Goal: Information Seeking & Learning: Learn about a topic

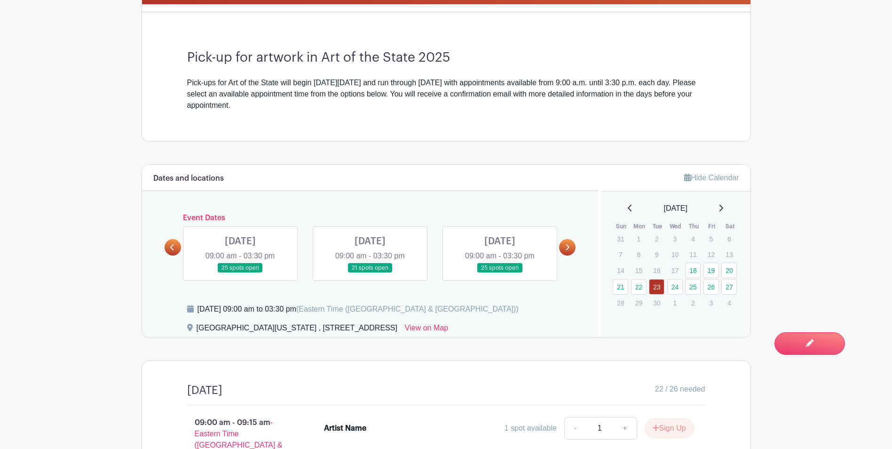
scroll to position [378, 0]
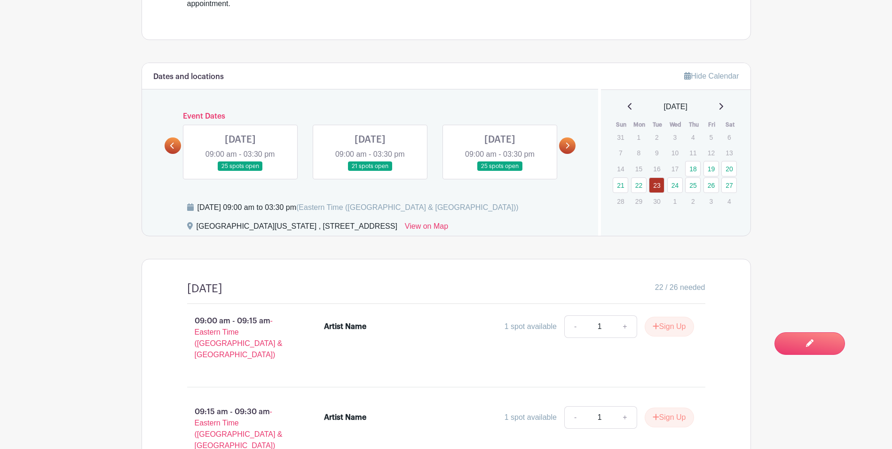
click at [240, 171] on link at bounding box center [240, 171] width 0 height 0
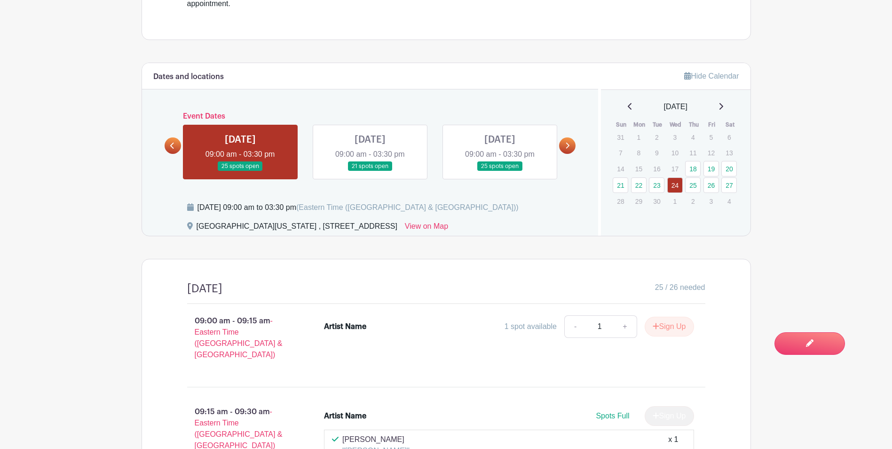
click at [370, 171] on link at bounding box center [370, 171] width 0 height 0
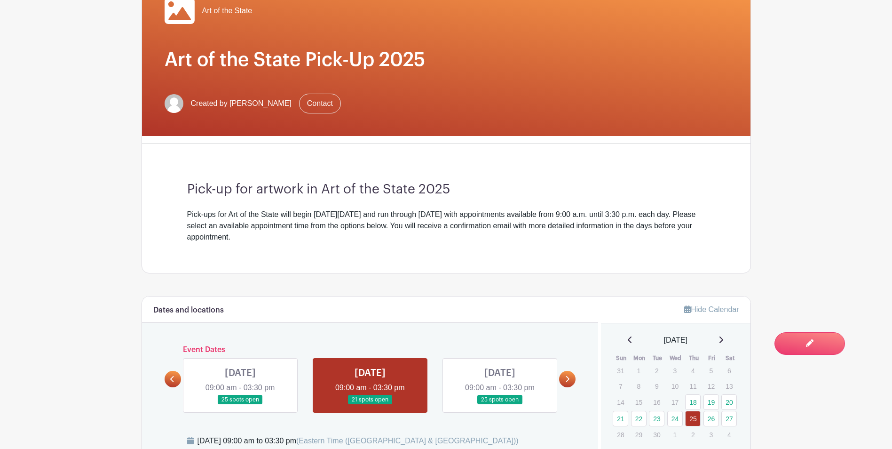
scroll to position [286, 0]
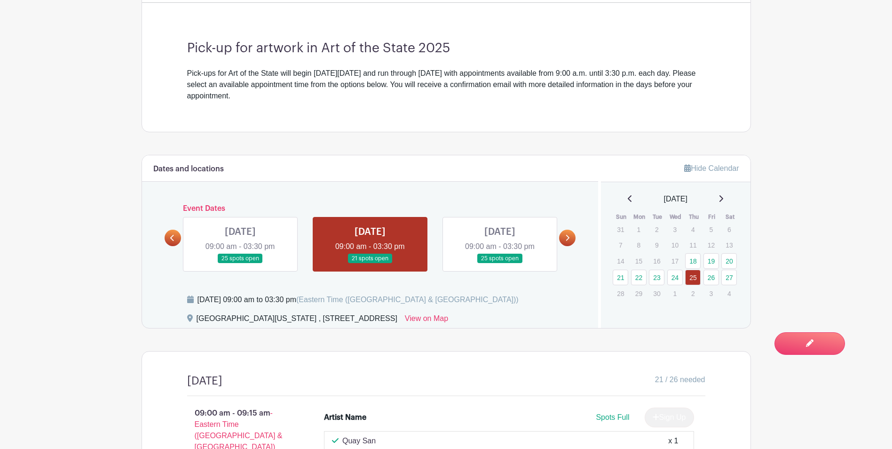
click at [569, 244] on link at bounding box center [567, 238] width 16 height 16
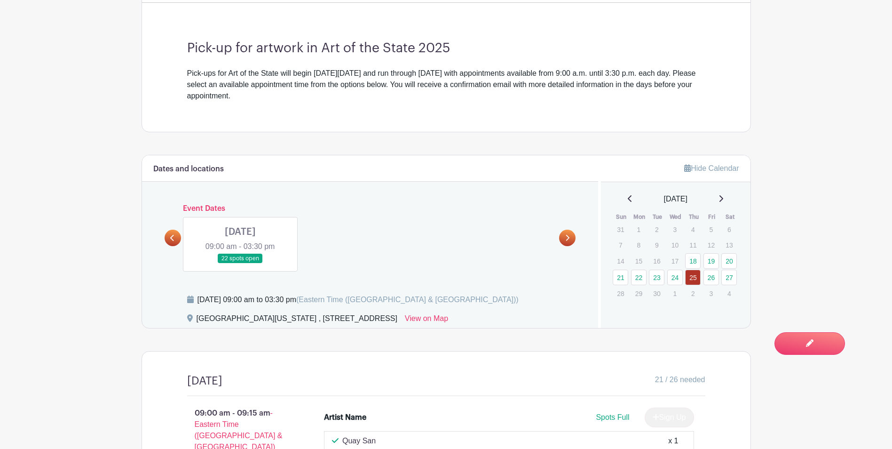
scroll to position [0, 0]
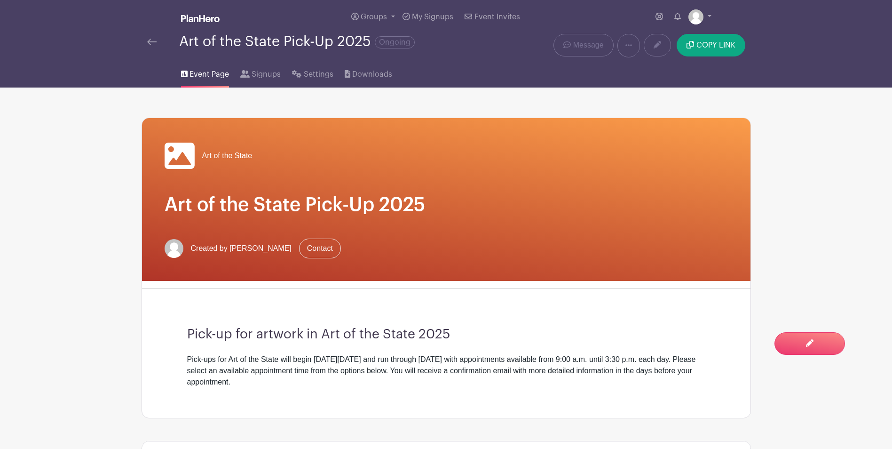
click at [154, 42] on img at bounding box center [151, 42] width 9 height 7
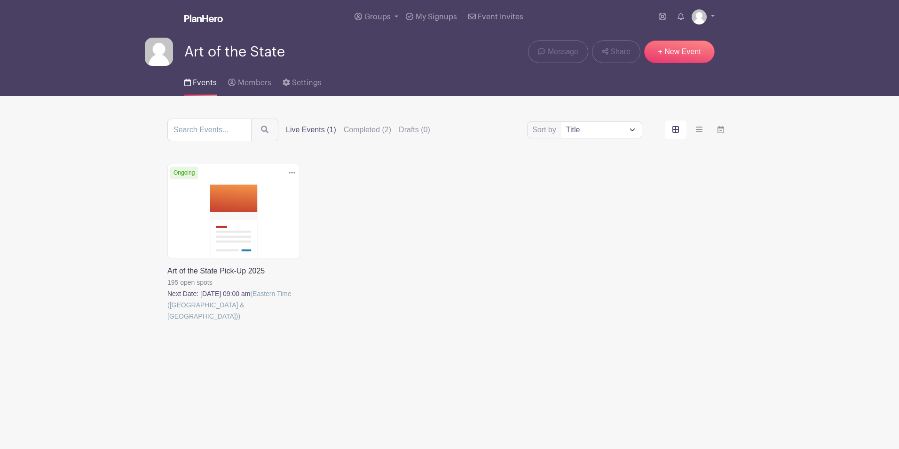
click at [167, 322] on link at bounding box center [167, 322] width 0 height 0
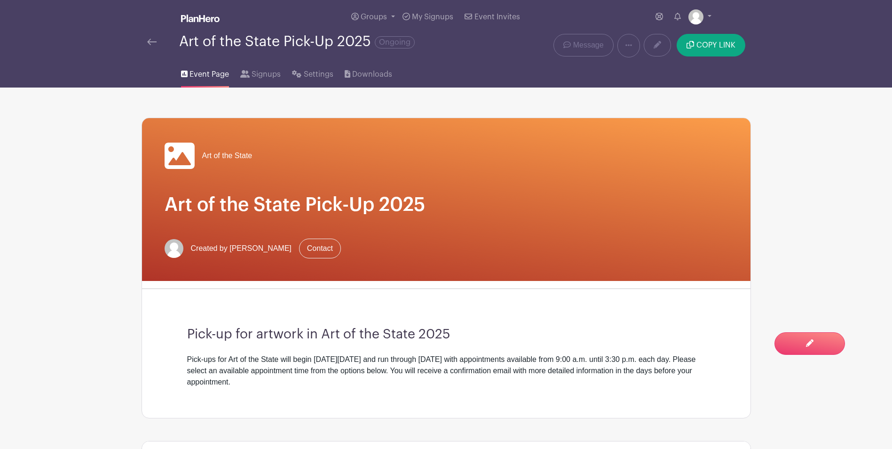
click at [157, 46] on div at bounding box center [163, 41] width 32 height 11
click at [152, 43] on img at bounding box center [151, 42] width 9 height 7
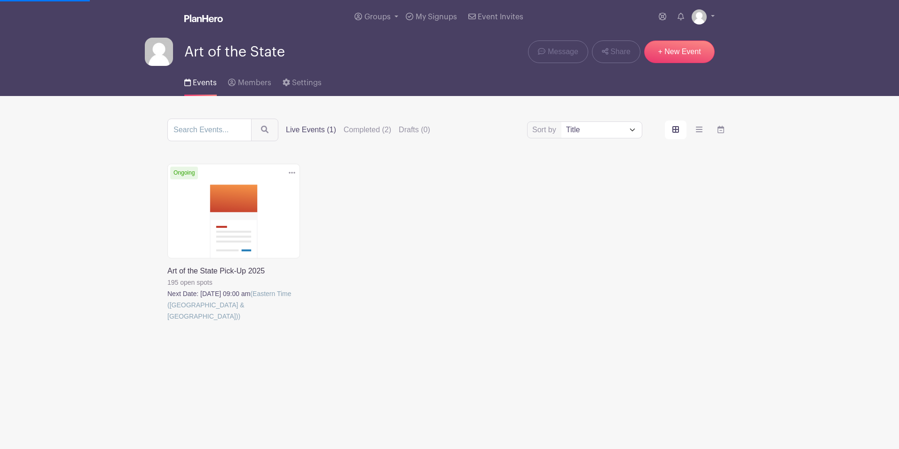
click at [167, 322] on link at bounding box center [167, 322] width 0 height 0
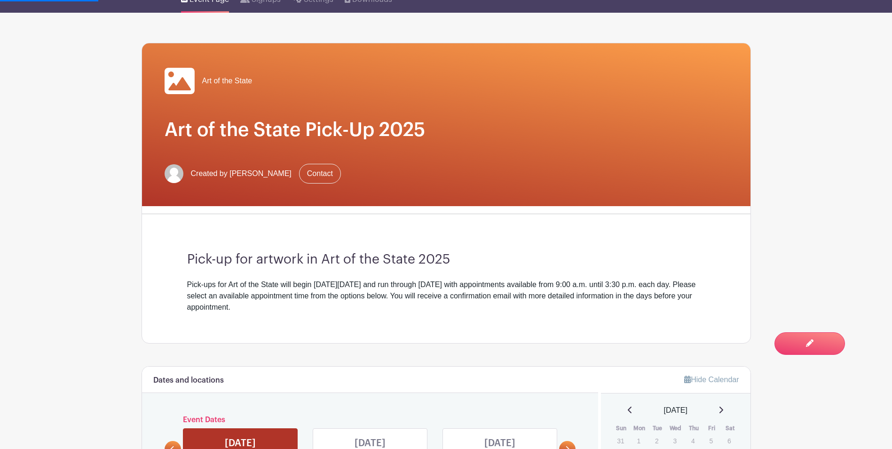
scroll to position [235, 0]
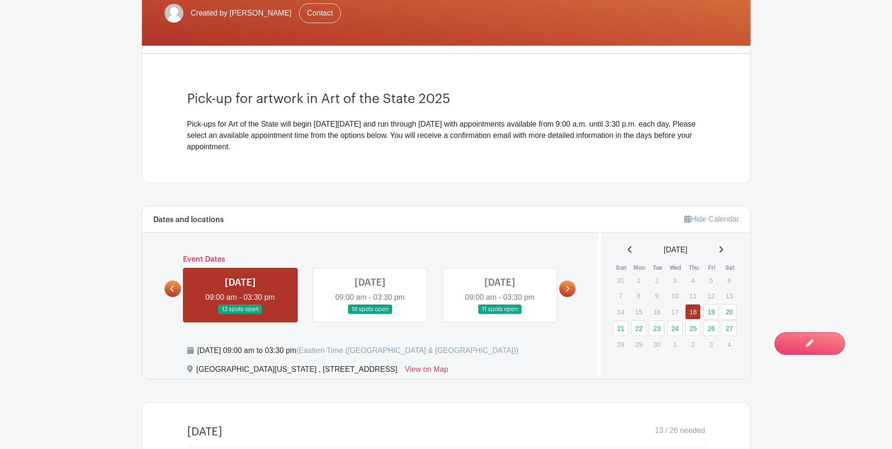
click at [567, 288] on icon at bounding box center [567, 288] width 4 height 7
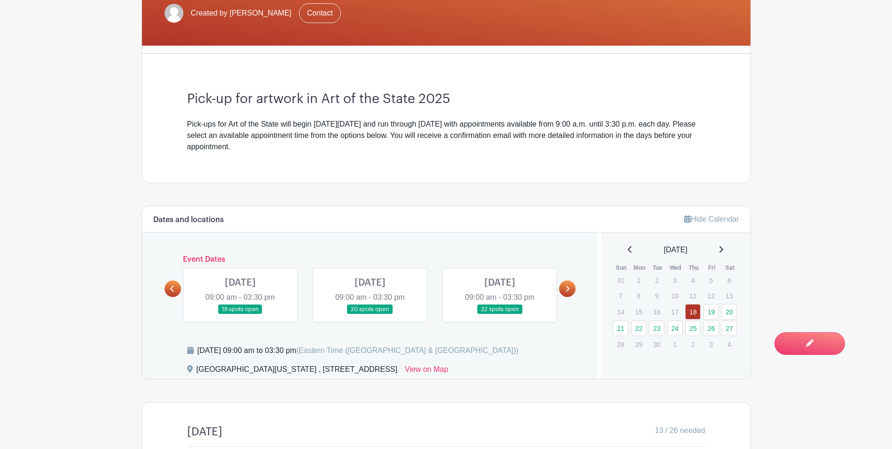
click at [567, 288] on icon at bounding box center [567, 288] width 4 height 7
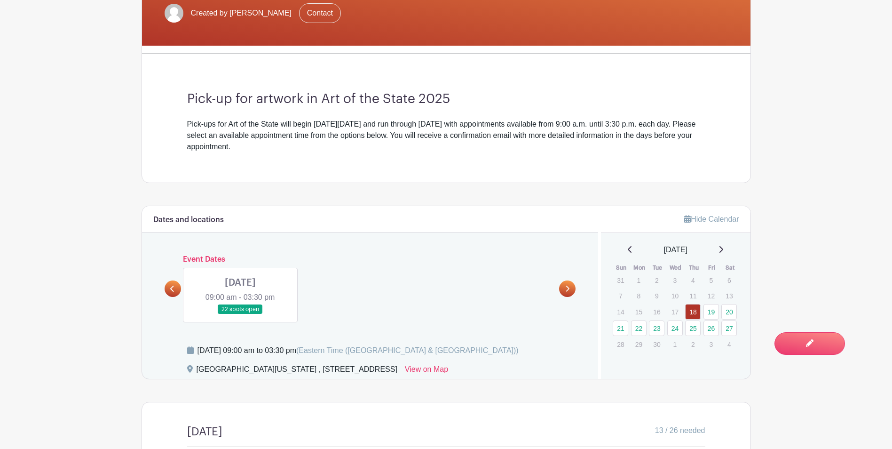
click at [176, 292] on link at bounding box center [173, 288] width 16 height 16
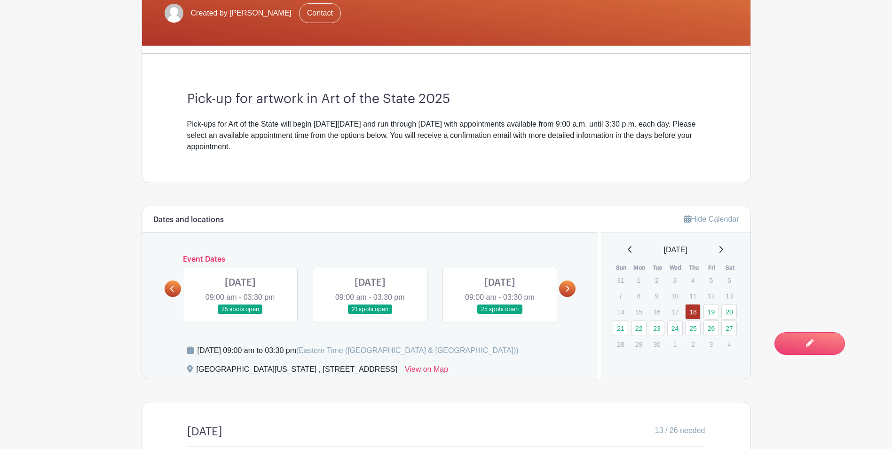
click at [175, 291] on link at bounding box center [173, 288] width 16 height 16
